Goal: Information Seeking & Learning: Learn about a topic

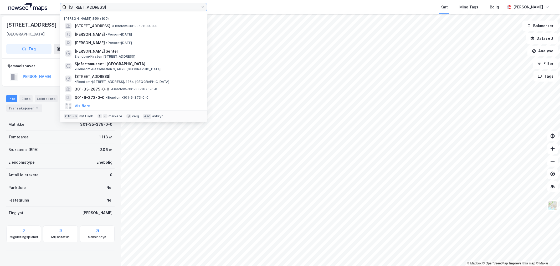
click at [106, 7] on input "[STREET_ADDRESS]" at bounding box center [133, 7] width 134 height 8
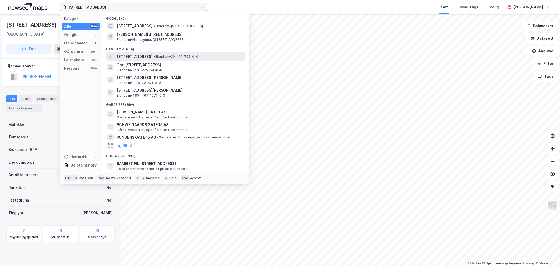
type input "[STREET_ADDRESS]"
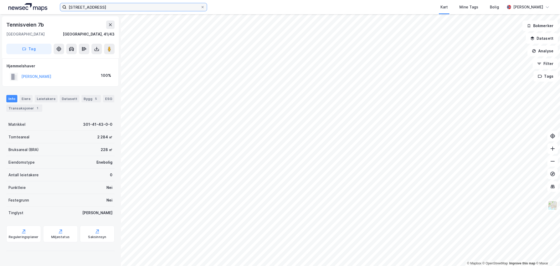
click at [112, 7] on input "[STREET_ADDRESS]" at bounding box center [133, 7] width 134 height 8
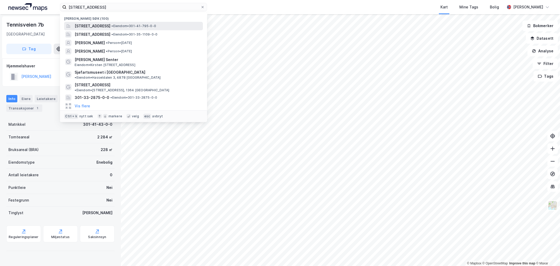
click at [110, 26] on span "[STREET_ADDRESS]" at bounding box center [93, 26] width 36 height 6
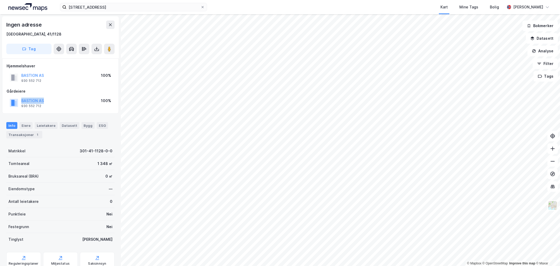
drag, startPoint x: 64, startPoint y: 103, endPoint x: 20, endPoint y: 99, distance: 44.1
click at [20, 99] on div "BASTION AS 930 552 712 100%" at bounding box center [61, 102] width 108 height 13
